Goal: Task Accomplishment & Management: Complete application form

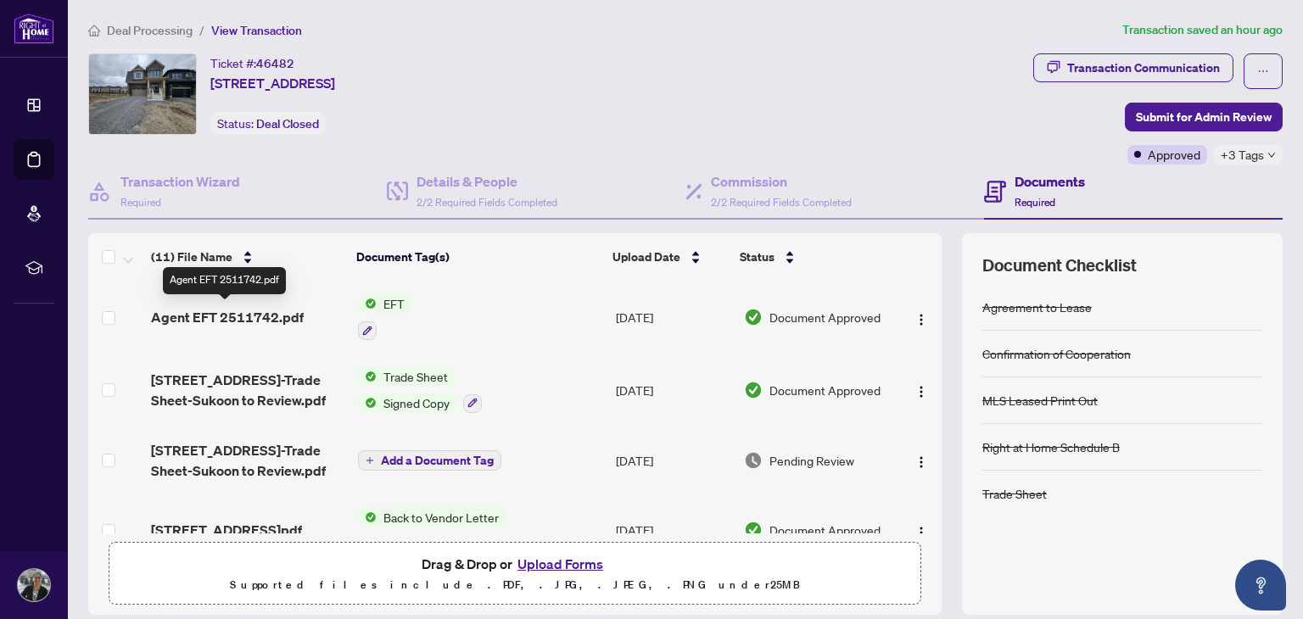
click at [187, 313] on span "Agent EFT 2511742.pdf" at bounding box center [227, 317] width 153 height 20
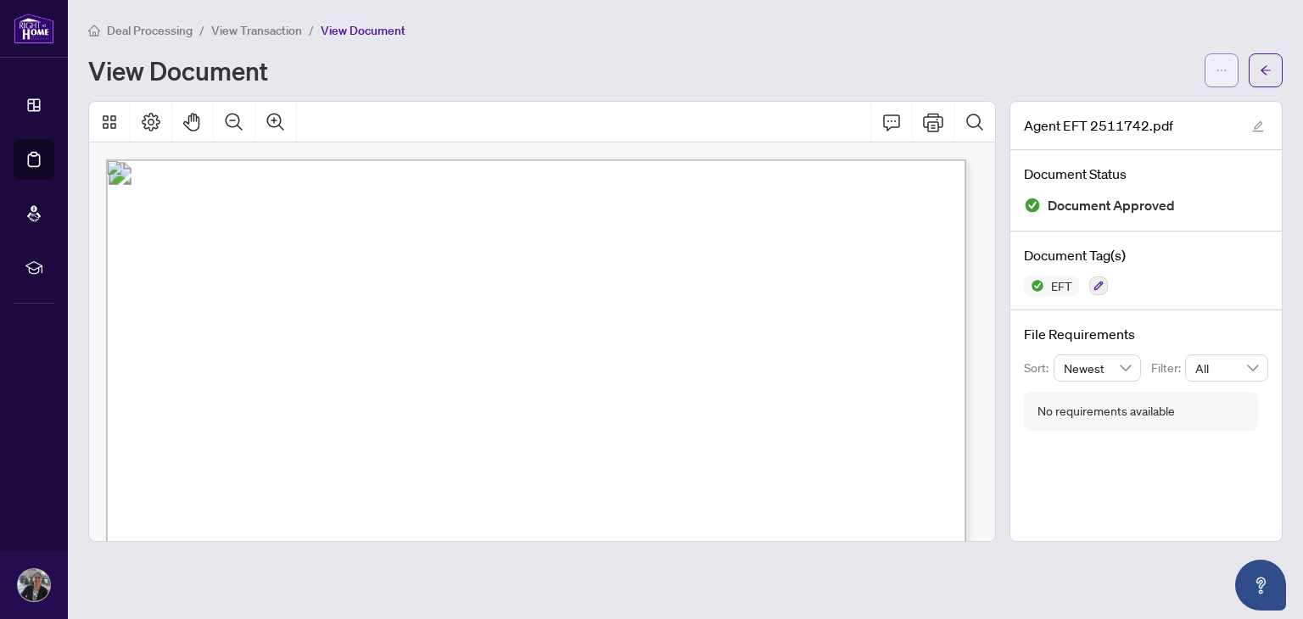
click at [1225, 65] on icon "ellipsis" at bounding box center [1221, 70] width 12 height 12
click at [1118, 107] on span "Download" at bounding box center [1160, 107] width 129 height 19
click at [830, 53] on div "View Document" at bounding box center [685, 70] width 1194 height 34
click at [1268, 75] on icon "arrow-left" at bounding box center [1266, 70] width 12 height 12
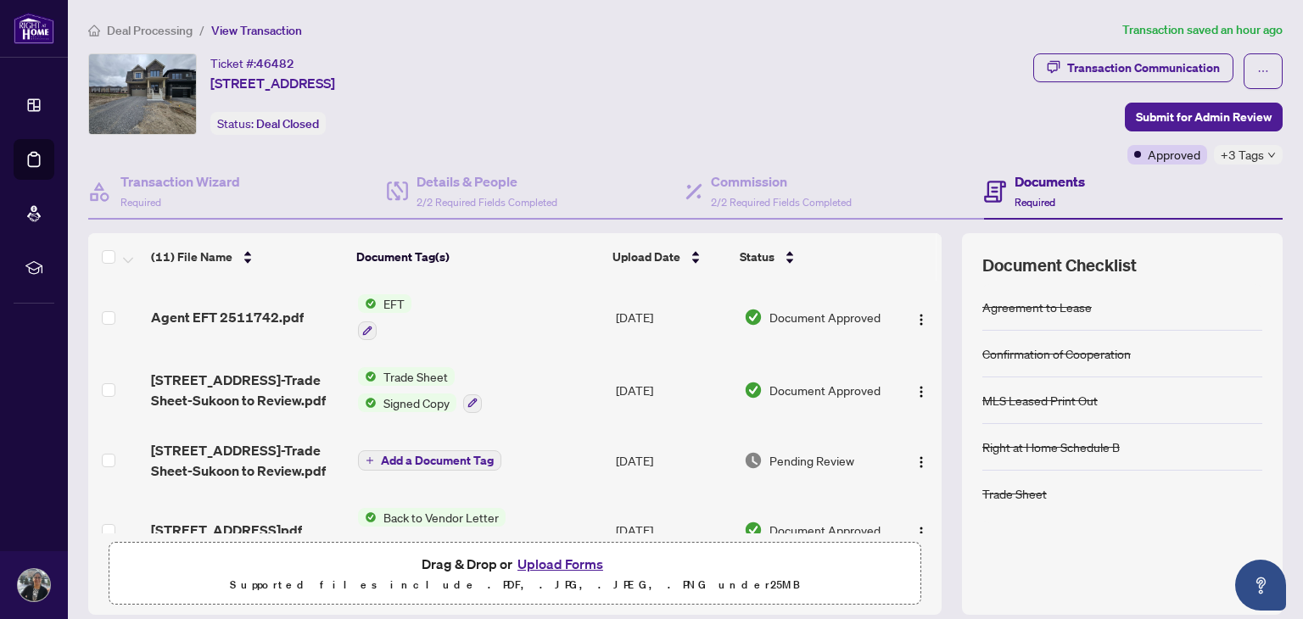
click at [407, 374] on span "Trade Sheet" at bounding box center [416, 376] width 78 height 19
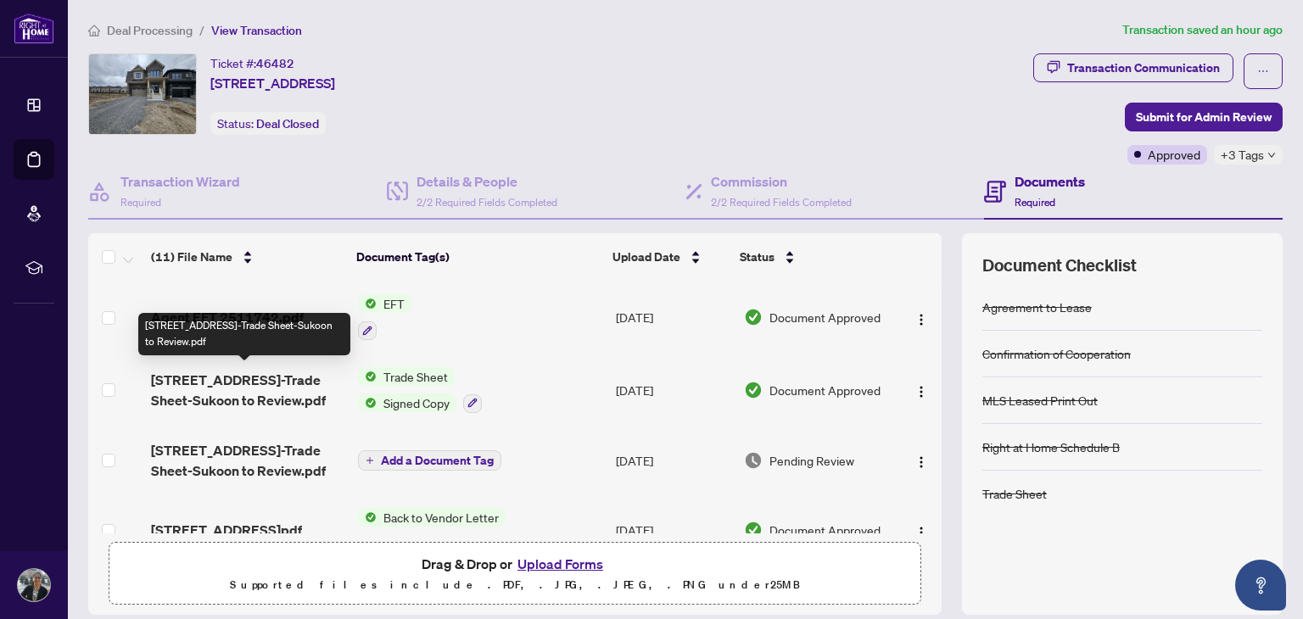
click at [254, 371] on span "[STREET_ADDRESS]-Trade Sheet-Sukoon to Review.pdf" at bounding box center [247, 390] width 193 height 41
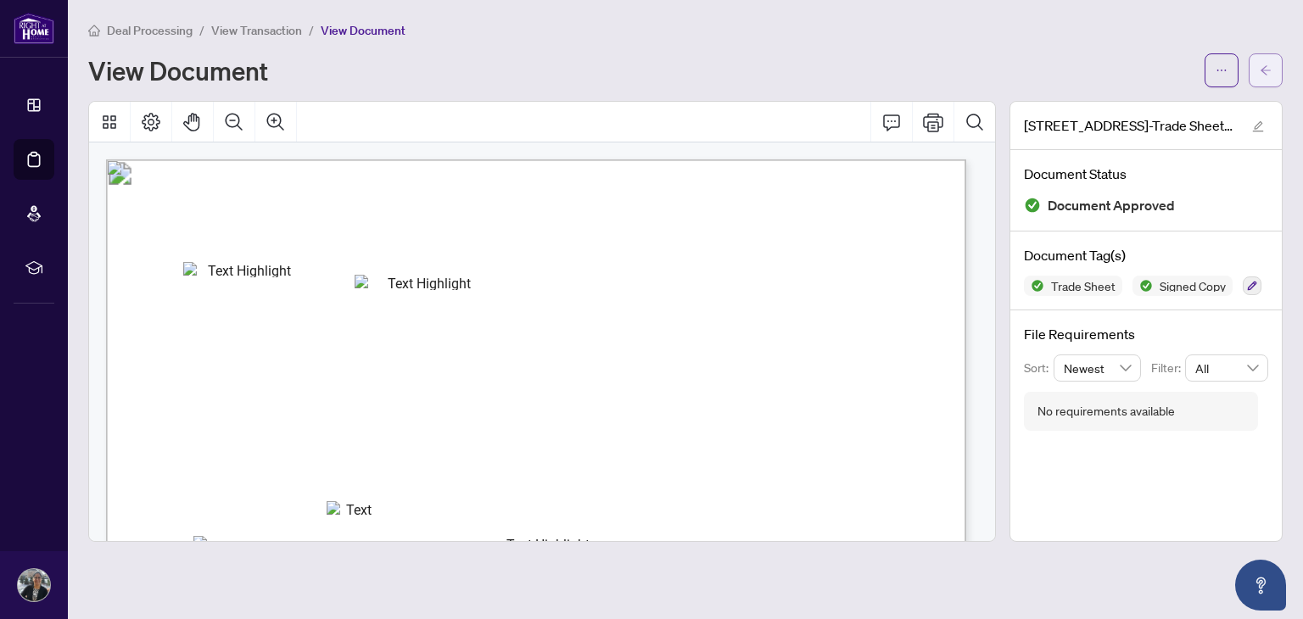
click at [1269, 81] on span "button" at bounding box center [1266, 70] width 12 height 27
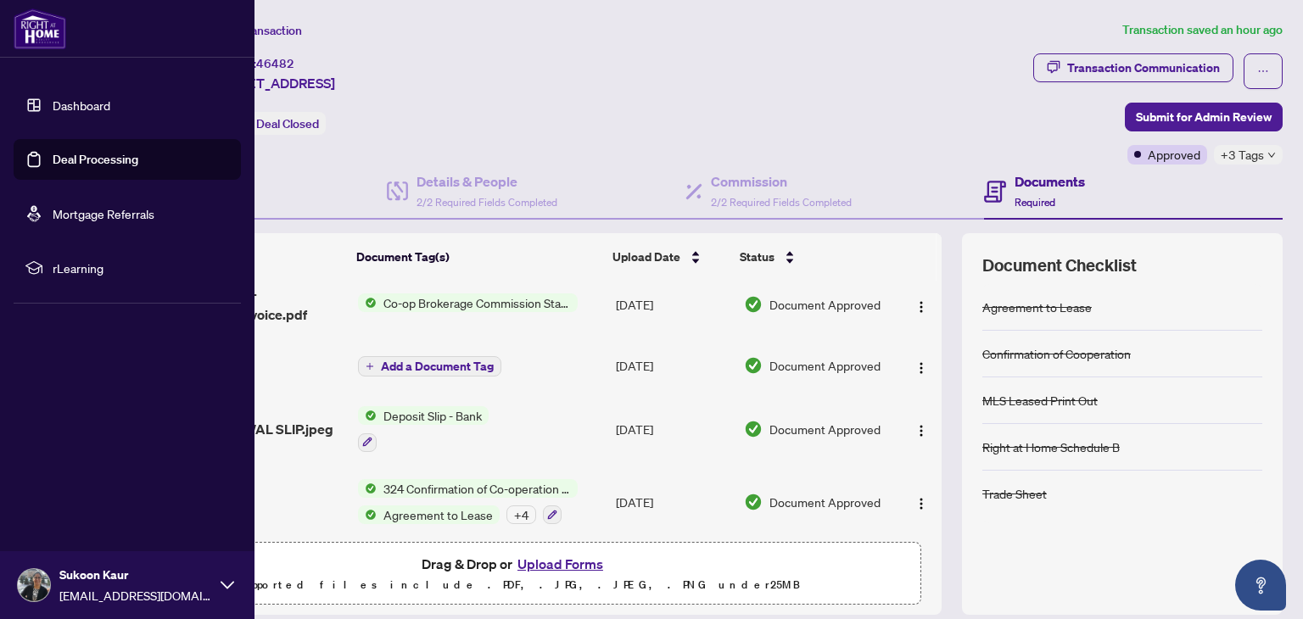
click at [71, 152] on link "Deal Processing" at bounding box center [96, 159] width 86 height 15
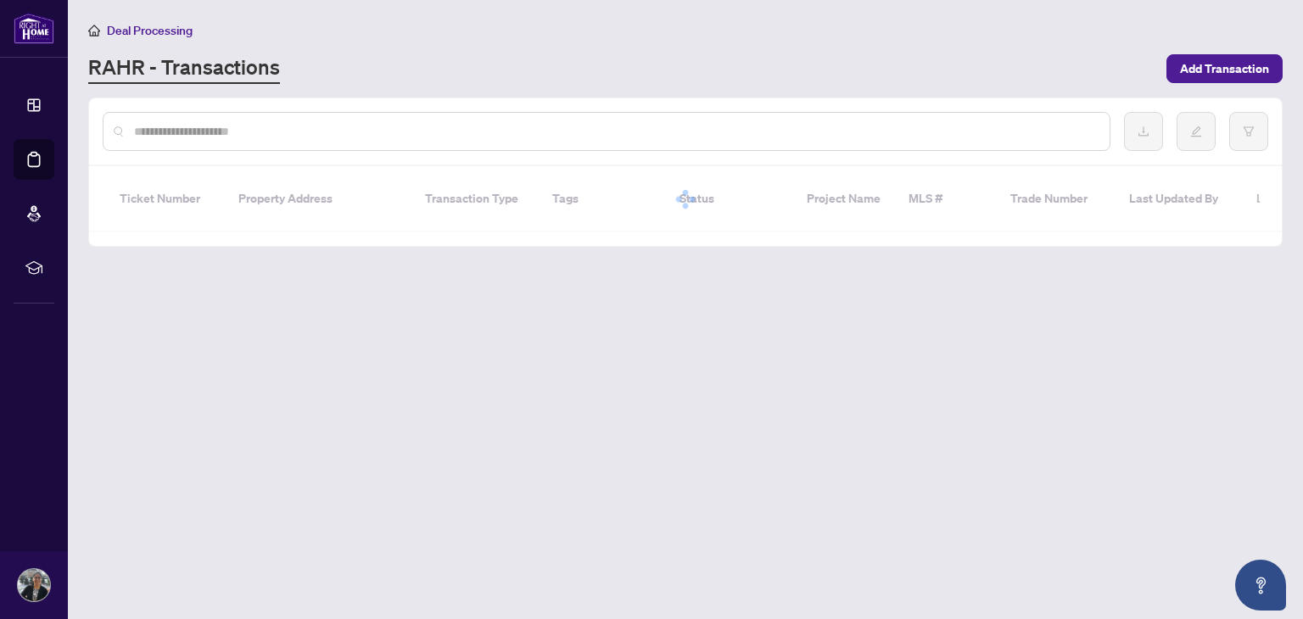
click at [305, 142] on div at bounding box center [607, 131] width 1008 height 39
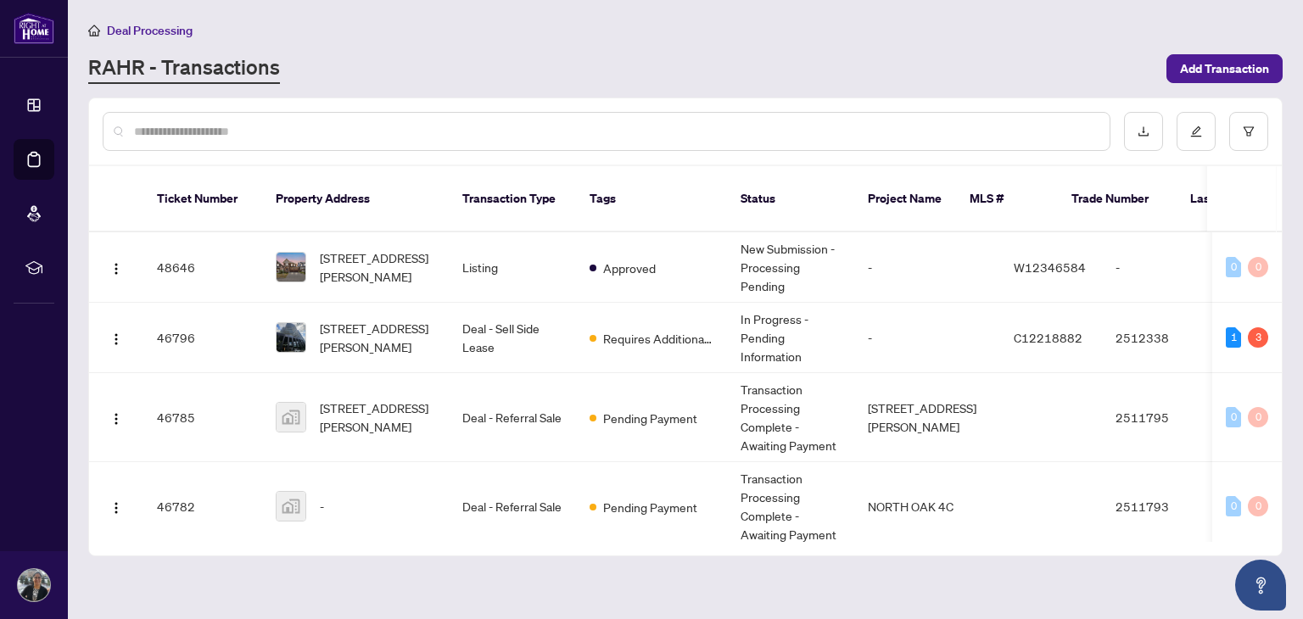
click at [314, 136] on input "text" at bounding box center [615, 131] width 962 height 19
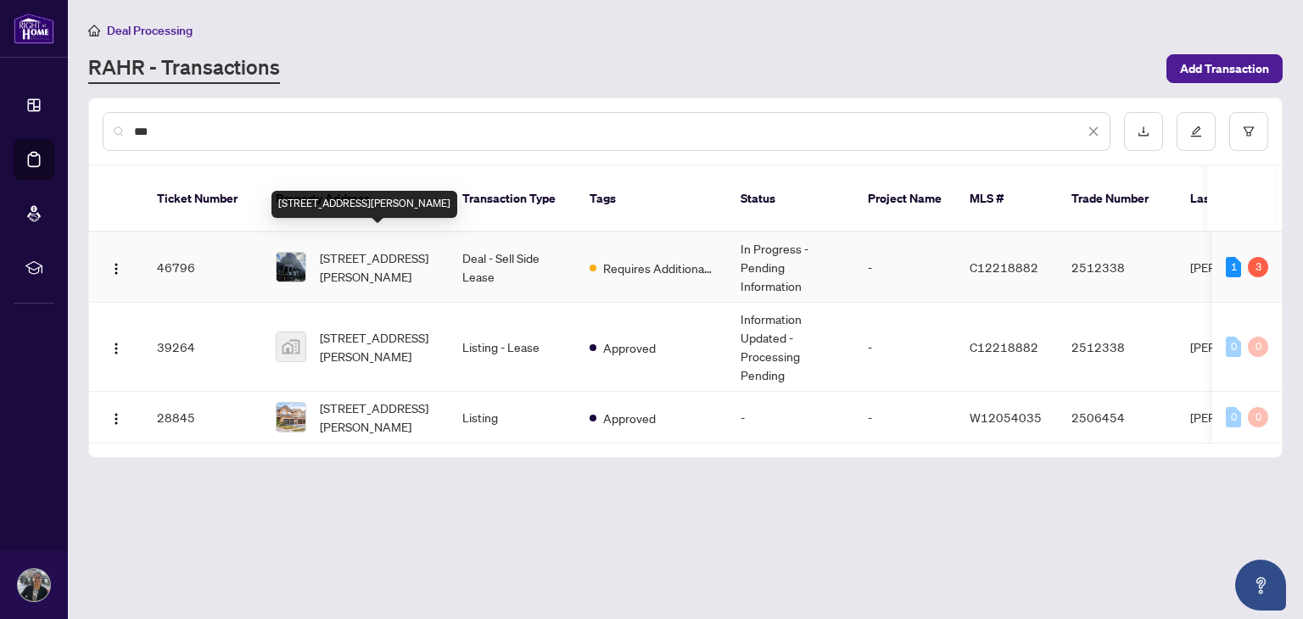
type input "***"
click at [389, 252] on span "[STREET_ADDRESS][PERSON_NAME]" at bounding box center [377, 267] width 115 height 37
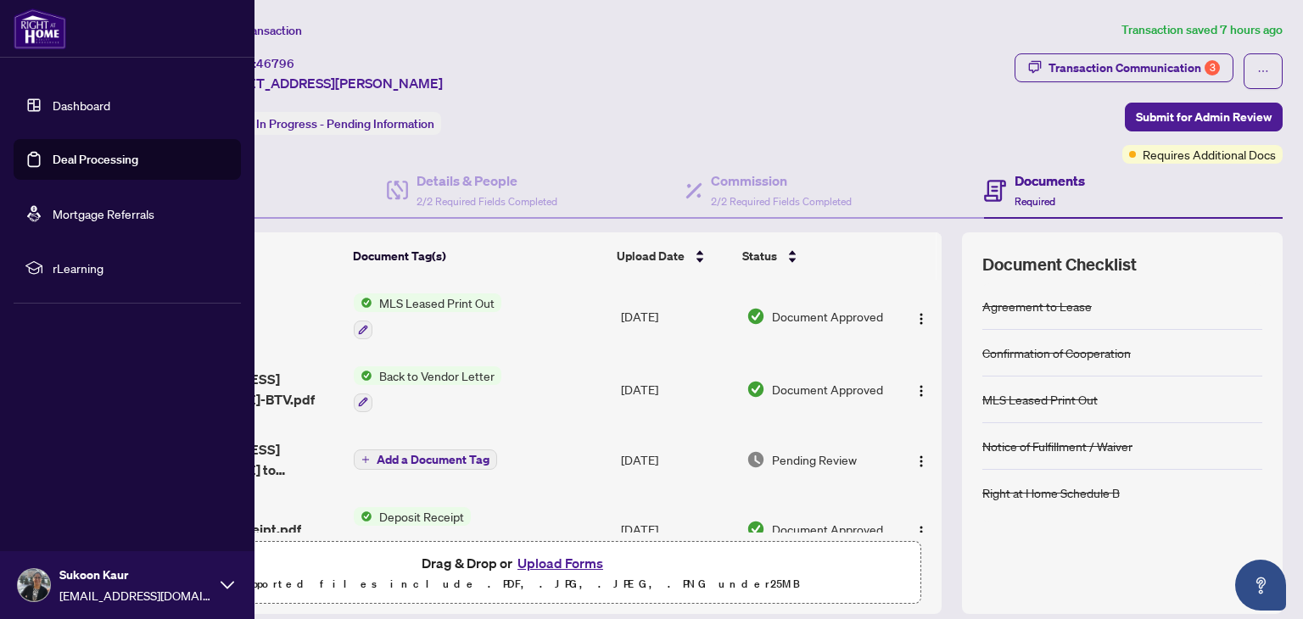
click at [79, 157] on link "Deal Processing" at bounding box center [96, 159] width 86 height 15
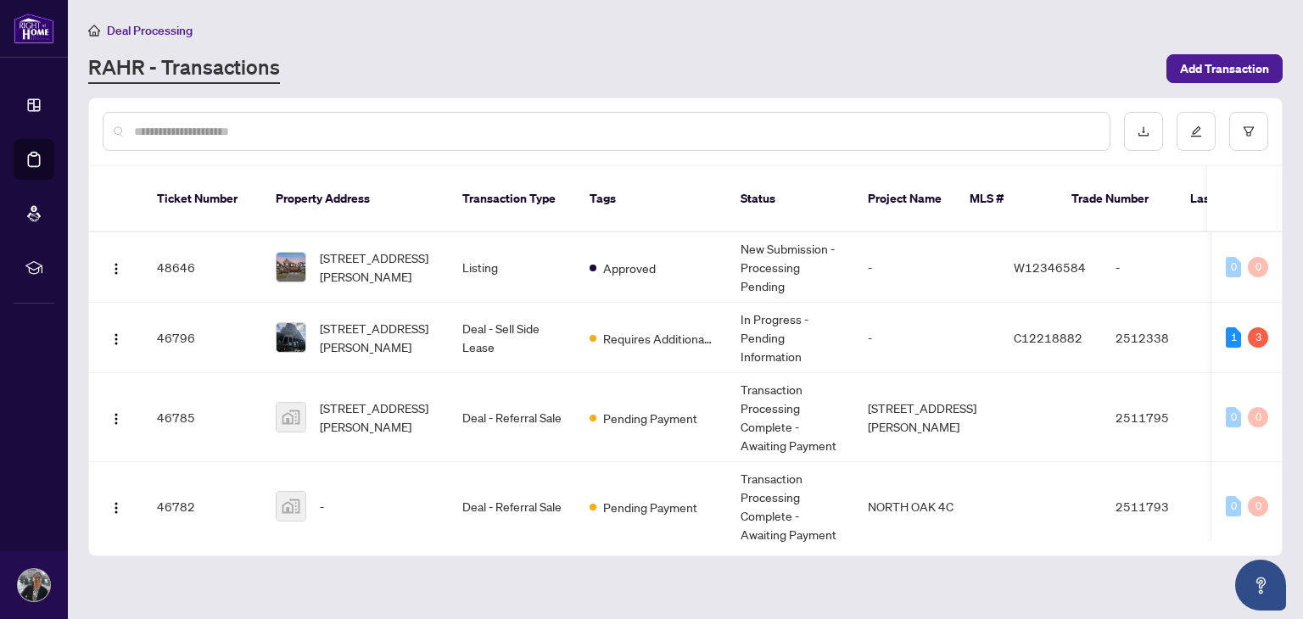
click at [340, 132] on input "text" at bounding box center [615, 131] width 962 height 19
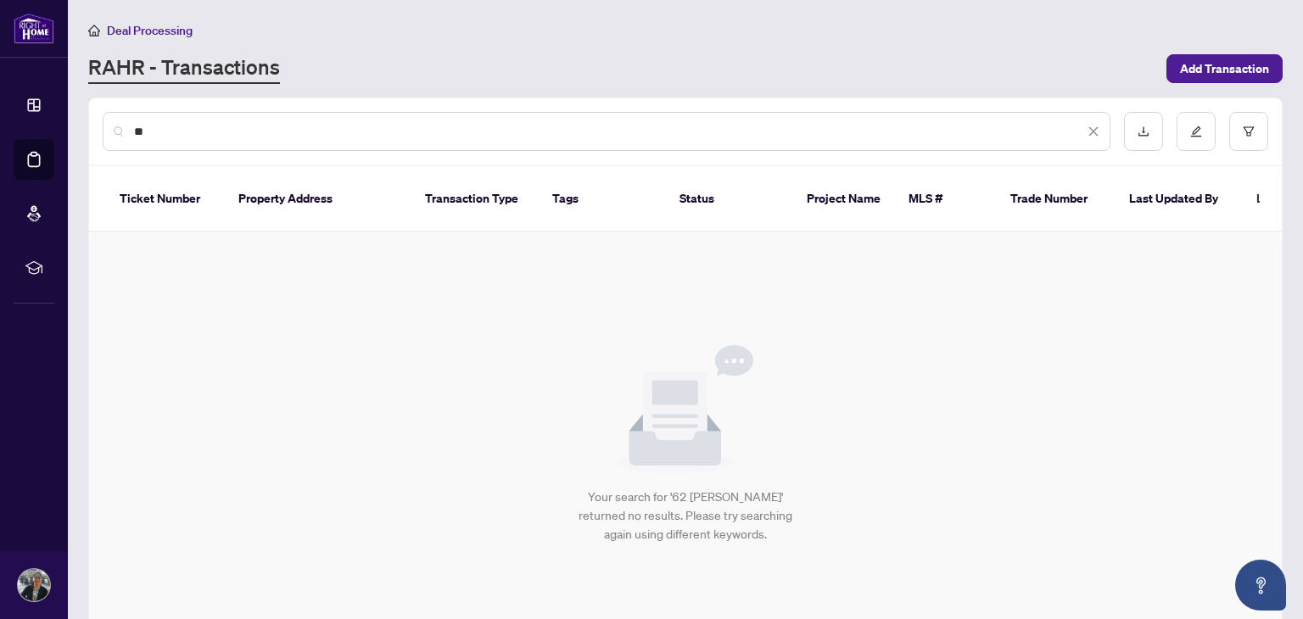
type input "*"
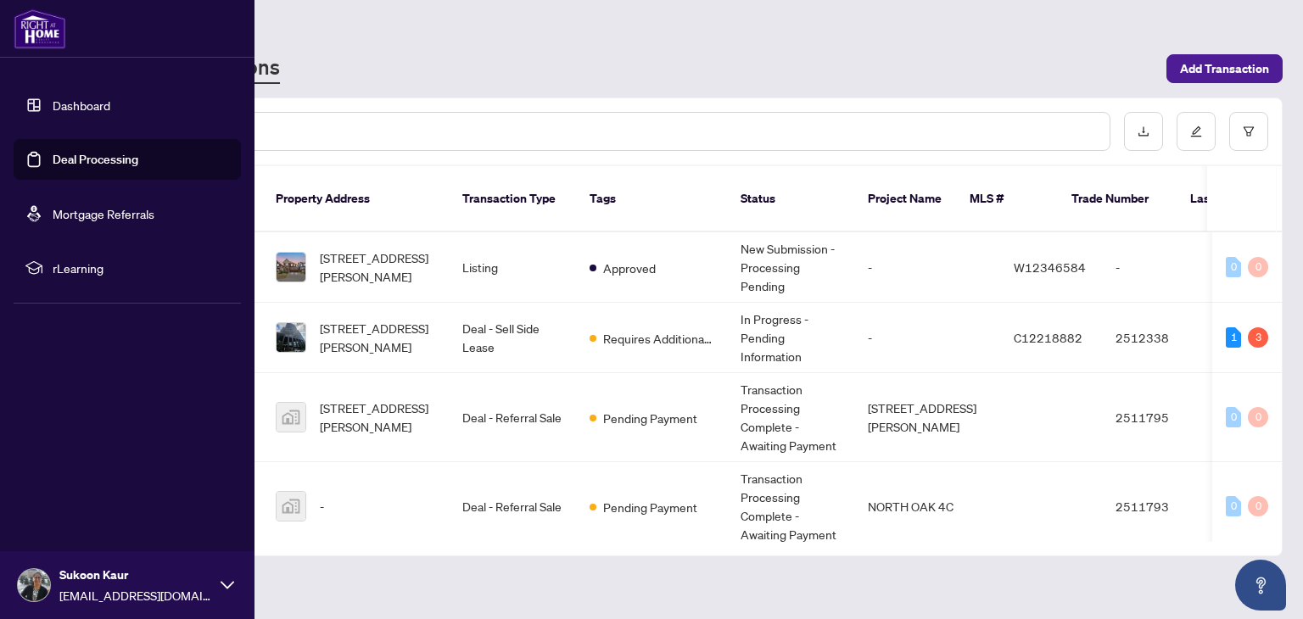
click at [98, 157] on link "Deal Processing" at bounding box center [96, 159] width 86 height 15
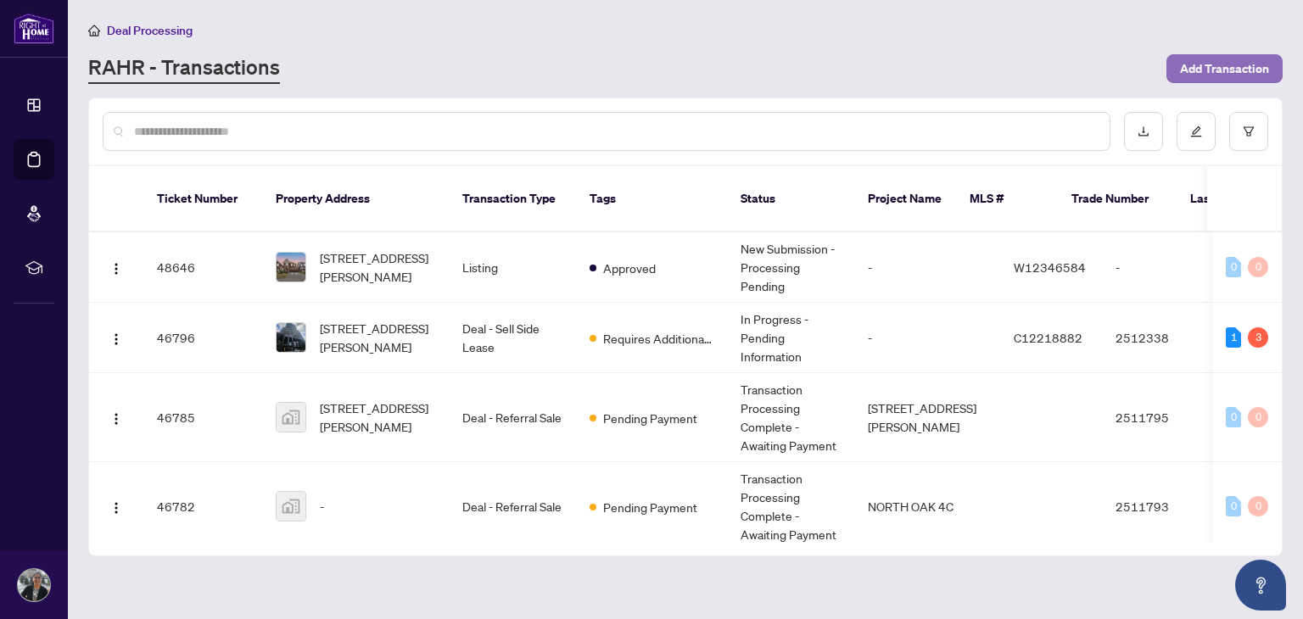
click at [1198, 66] on span "Add Transaction" at bounding box center [1224, 68] width 89 height 27
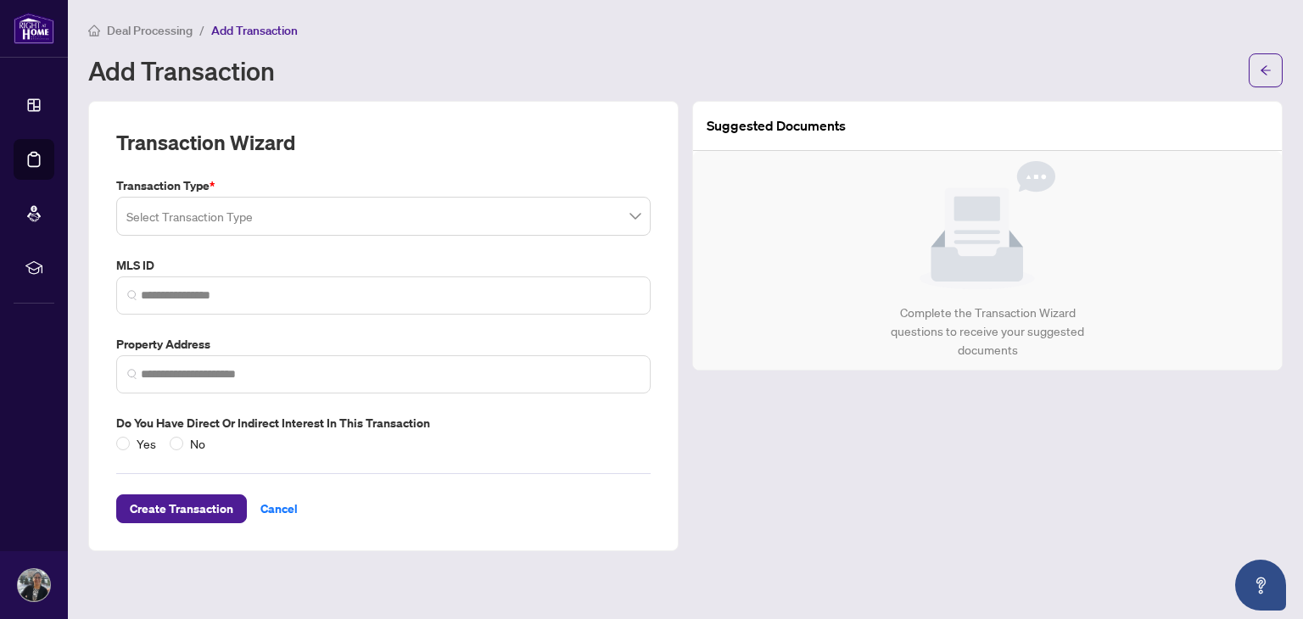
click at [269, 204] on input "search" at bounding box center [375, 218] width 499 height 37
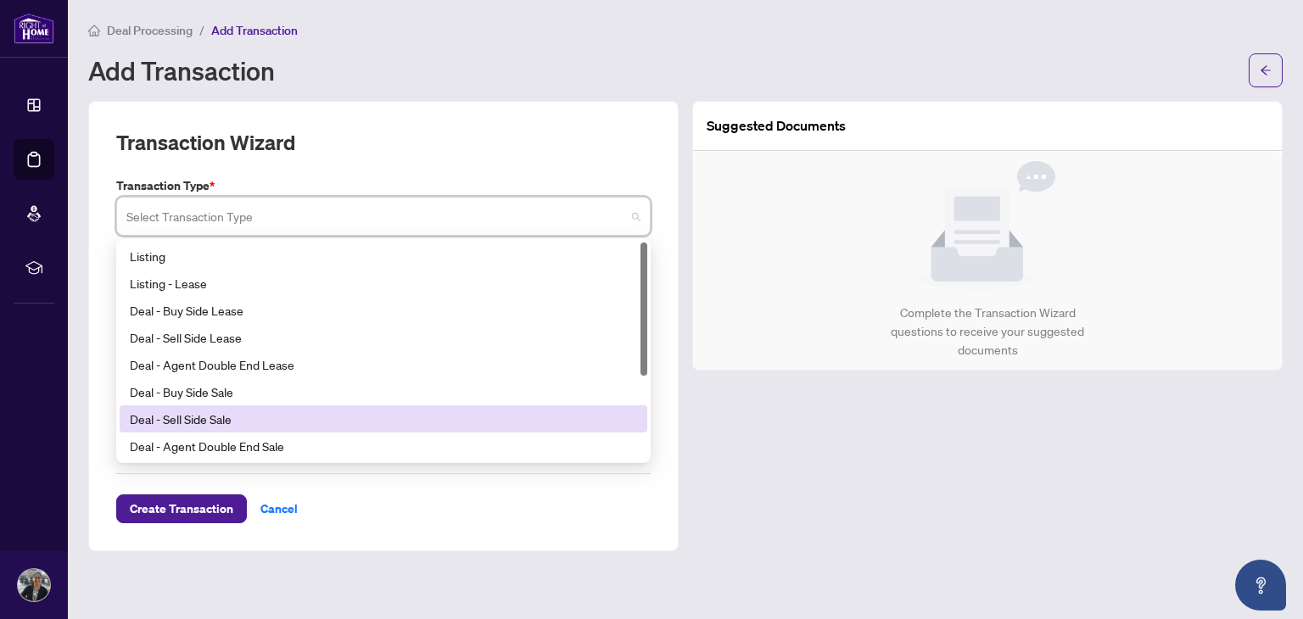
click at [215, 425] on div "Deal - Sell Side Sale" at bounding box center [383, 419] width 507 height 19
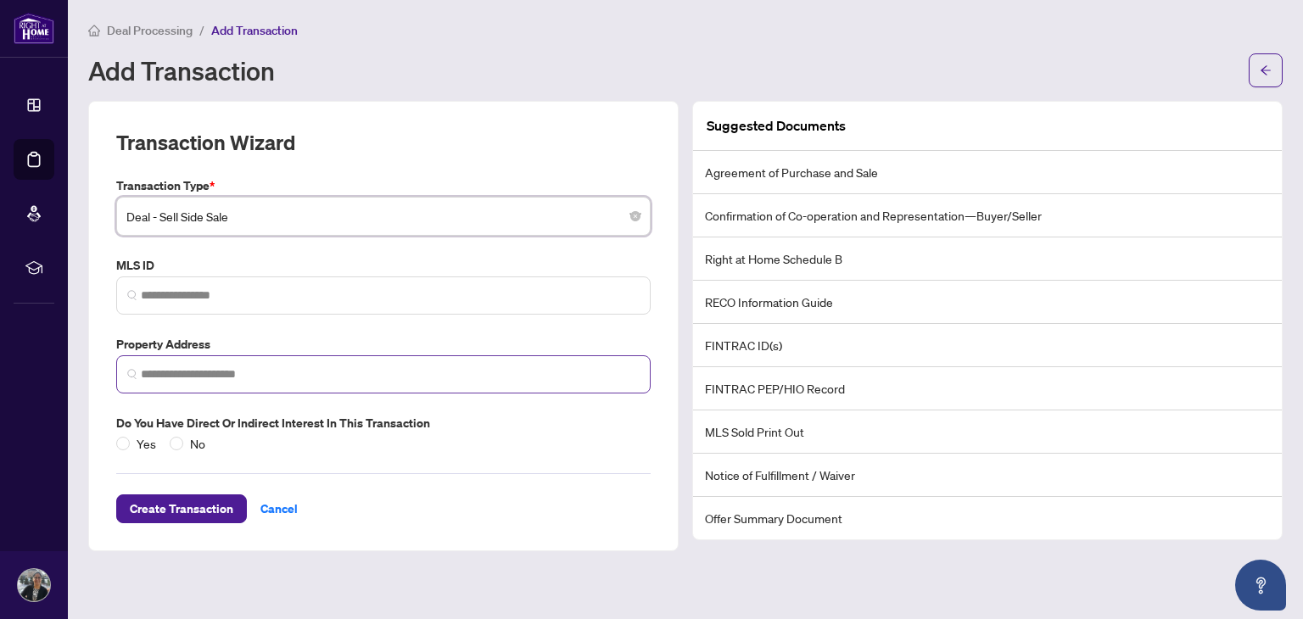
click at [370, 387] on span at bounding box center [383, 374] width 534 height 38
paste input "**********"
type input "**********"
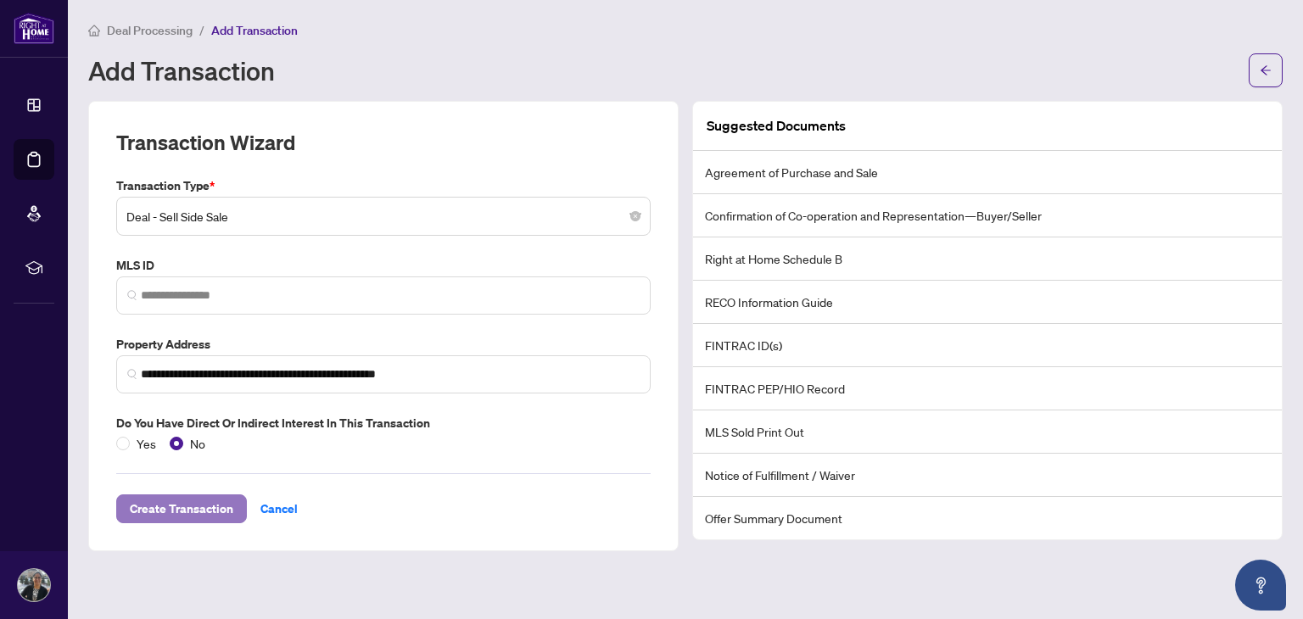
click at [190, 512] on span "Create Transaction" at bounding box center [181, 508] width 103 height 27
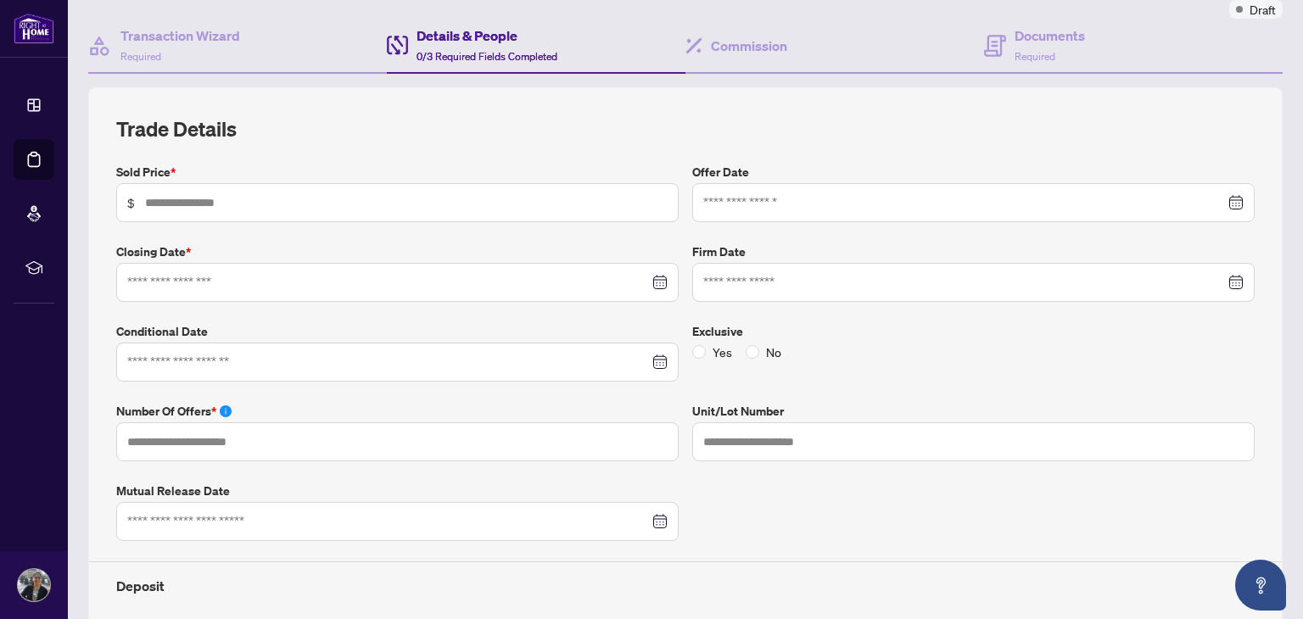
scroll to position [146, 0]
click at [333, 194] on input "text" at bounding box center [406, 202] width 522 height 19
type input "*******"
click at [292, 281] on input at bounding box center [388, 281] width 522 height 19
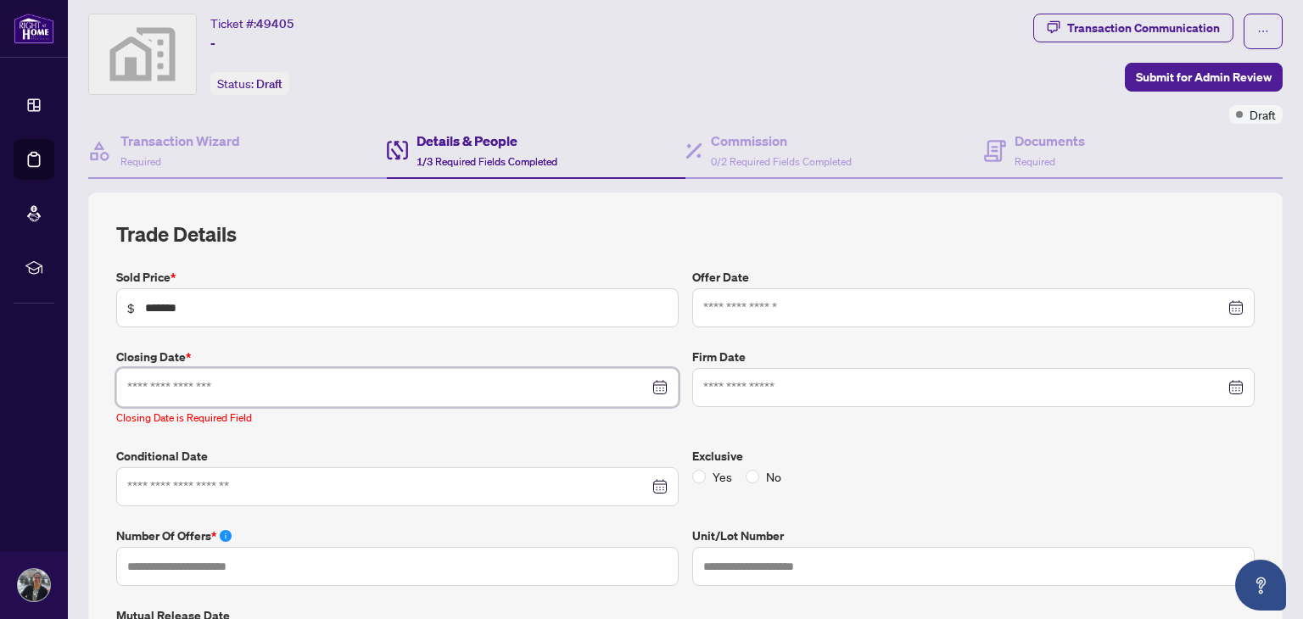
scroll to position [0, 0]
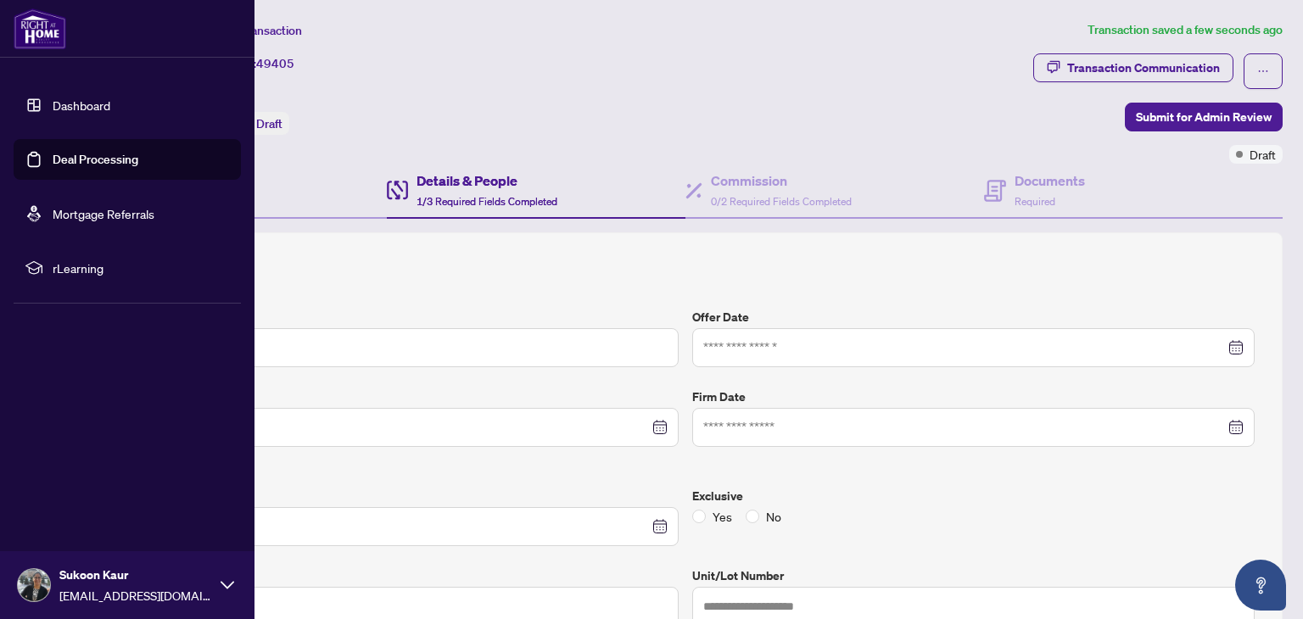
click at [81, 157] on link "Deal Processing" at bounding box center [96, 159] width 86 height 15
